Goal: Information Seeking & Learning: Find specific fact

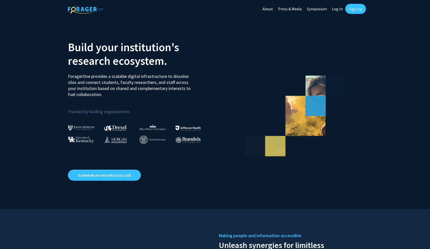
click at [336, 11] on link "Log In" at bounding box center [338, 9] width 16 height 18
select select
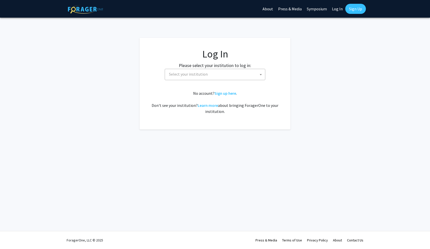
click at [207, 68] on label "Please select your institution to log in:" at bounding box center [215, 65] width 72 height 7
click at [212, 77] on span "Select your institution" at bounding box center [216, 74] width 98 height 10
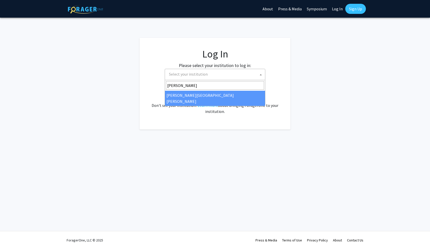
type input "johns"
select select "1"
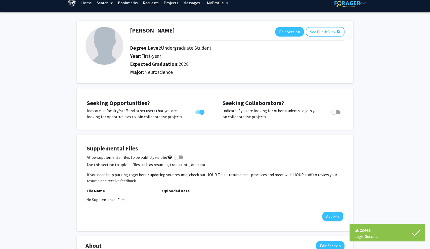
scroll to position [2, 0]
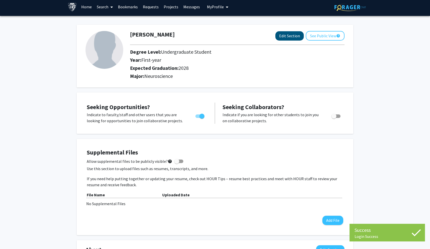
click at [281, 37] on button "Edit Section" at bounding box center [289, 35] width 28 height 9
select select "first-year"
select select "2028"
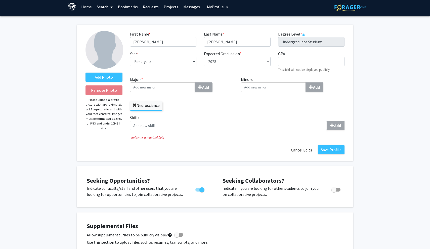
click at [133, 105] on span at bounding box center [135, 105] width 4 height 4
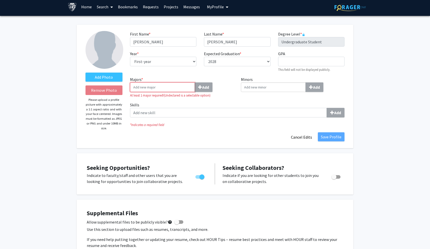
click at [163, 89] on input "Majors * Add" at bounding box center [162, 87] width 65 height 10
type input "j"
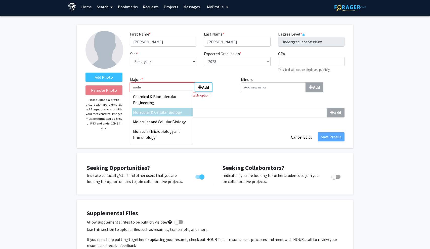
type input "mole"
click at [187, 113] on div "Mole cular & Cellular Biology" at bounding box center [162, 112] width 59 height 6
click at [187, 92] on input "mole" at bounding box center [162, 87] width 65 height 10
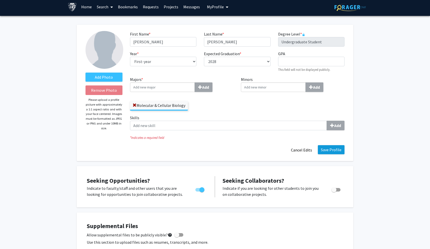
click at [334, 149] on button "Save Profile" at bounding box center [331, 149] width 27 height 9
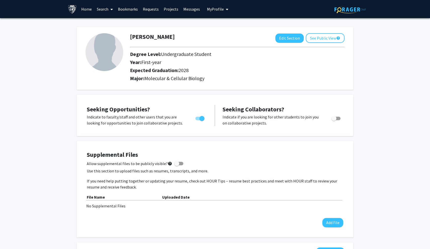
scroll to position [0, 0]
click at [290, 35] on button "Edit Section" at bounding box center [289, 37] width 28 height 9
select select "first-year"
select select "2028"
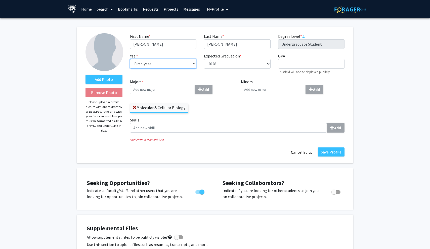
select select "sophomore"
click at [332, 155] on button "Save Profile" at bounding box center [331, 151] width 27 height 9
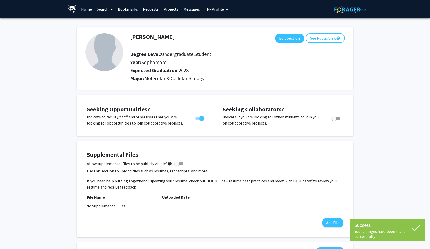
click at [91, 12] on link "Home" at bounding box center [87, 9] width 16 height 18
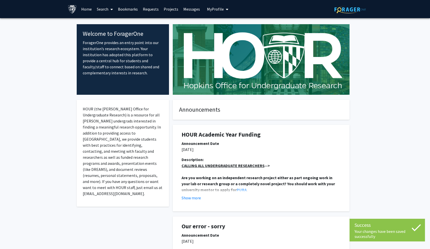
click at [102, 10] on link "Search" at bounding box center [104, 9] width 21 height 18
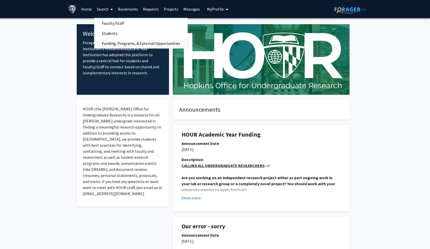
click at [118, 44] on span "Funding, Programs, & External Opportunities" at bounding box center [140, 43] width 93 height 10
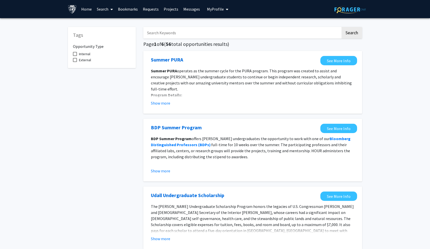
click at [166, 32] on input "Search Keywords" at bounding box center [241, 33] width 197 height 12
click at [112, 10] on icon at bounding box center [111, 9] width 3 height 4
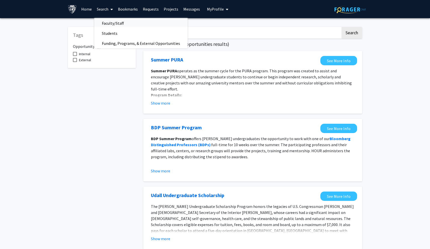
click at [125, 24] on span "Faculty/Staff" at bounding box center [112, 23] width 37 height 10
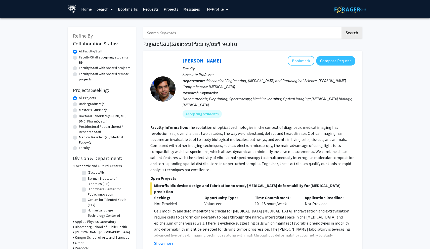
click at [170, 37] on input "Search Keywords" at bounding box center [241, 33] width 197 height 12
type input "i"
type input "c"
type input "[PERSON_NAME]"
click at [352, 33] on button "Search" at bounding box center [352, 33] width 21 height 12
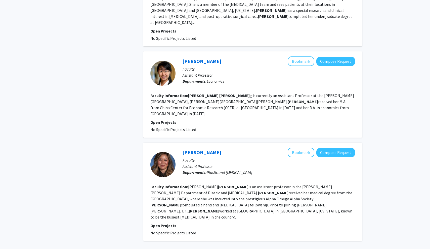
scroll to position [880, 0]
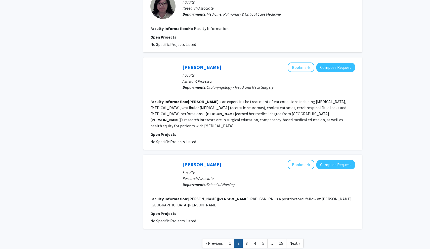
scroll to position [690, 0]
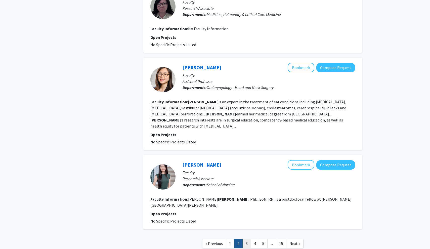
click at [249, 239] on link "3" at bounding box center [247, 243] width 9 height 9
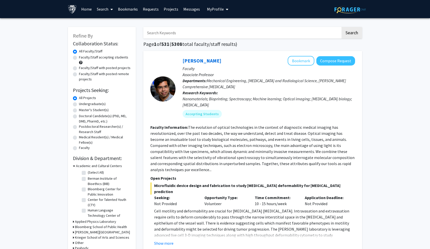
click at [164, 37] on input "Search Keywords" at bounding box center [241, 33] width 197 height 12
type input "matunis"
click at [352, 33] on button "Search" at bounding box center [352, 33] width 21 height 12
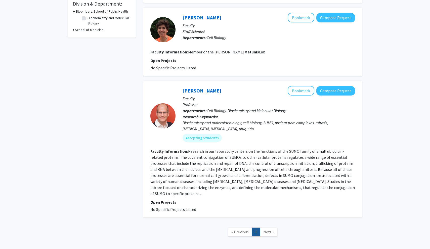
scroll to position [153, 0]
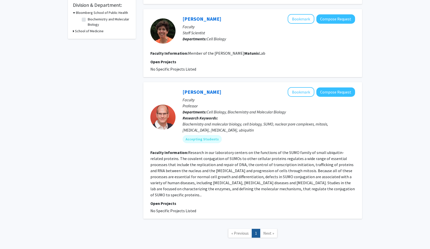
click at [265, 127] on div "Biochemistry and molecular biology, cell biology, SUMO, nuclear pore complexes,…" at bounding box center [269, 127] width 173 height 12
click at [277, 127] on div "Biochemistry and molecular biology, cell biology, SUMO, nuclear pore complexes,…" at bounding box center [269, 127] width 173 height 12
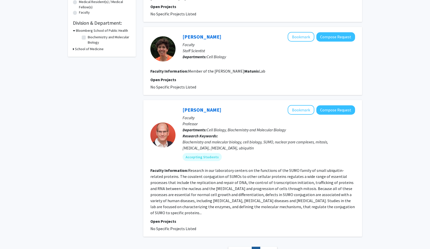
scroll to position [149, 0]
